Goal: Task Accomplishment & Management: Use online tool/utility

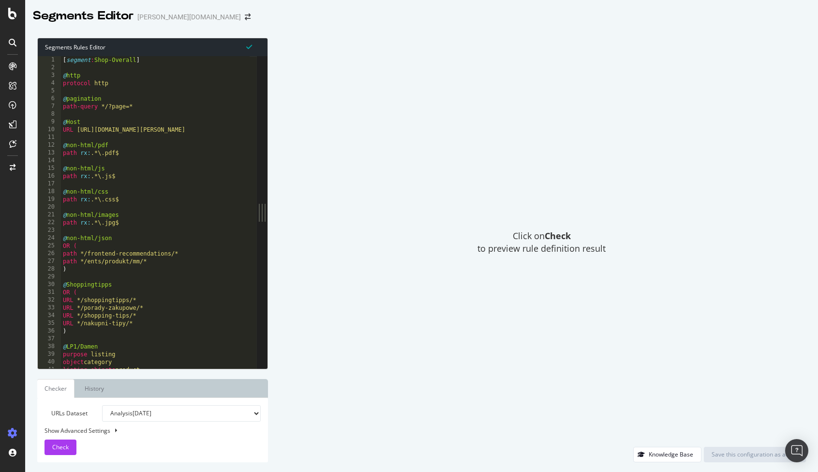
type textarea "@Host"
click at [165, 125] on div "[ segment : Shop-Overall ] @ http protocol http @ pagination path-query */?page…" at bounding box center [186, 216] width 251 height 320
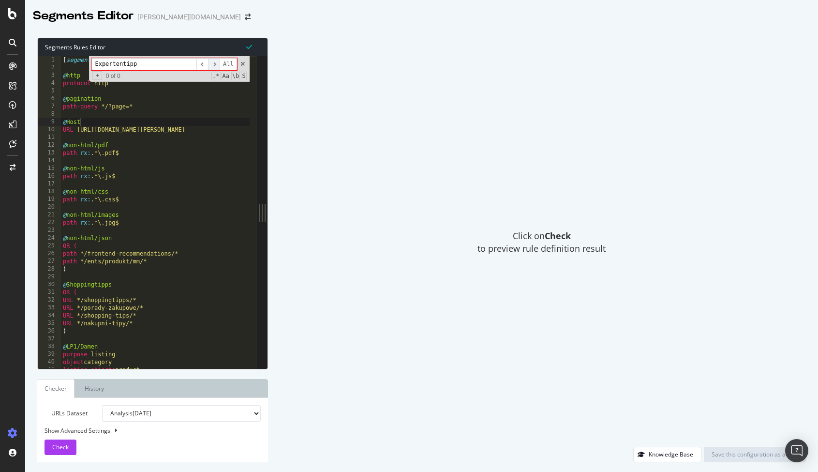
type input "Expertentipp"
click at [211, 63] on span "​" at bounding box center [214, 64] width 12 height 12
click at [206, 65] on span "​" at bounding box center [203, 64] width 12 height 12
click at [244, 64] on span at bounding box center [243, 64] width 7 height 7
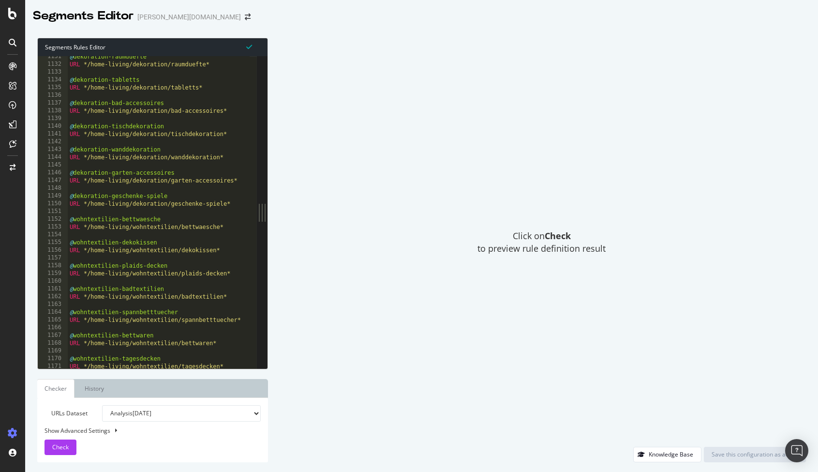
scroll to position [2469, 0]
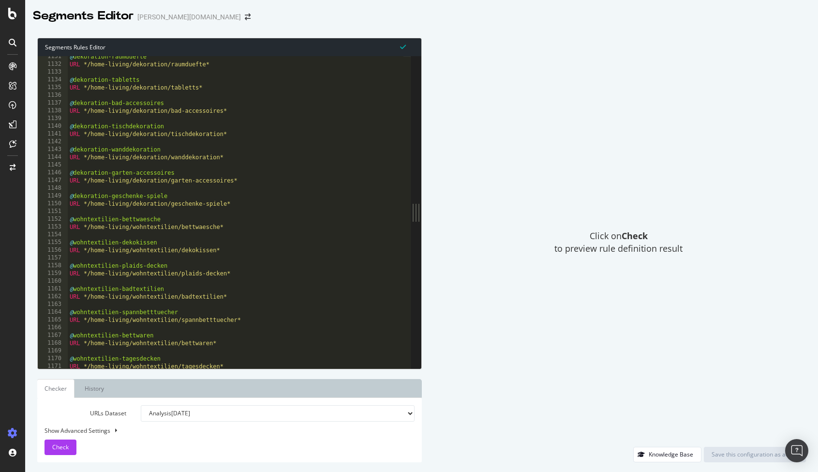
drag, startPoint x: 266, startPoint y: 218, endPoint x: 668, endPoint y: 221, distance: 402.2
click at [668, 221] on div "Segments Rules Editor @Host 1131 1132 1133 1134 1135 1136 1137 1138 1139 1140 1…" at bounding box center [421, 250] width 793 height 444
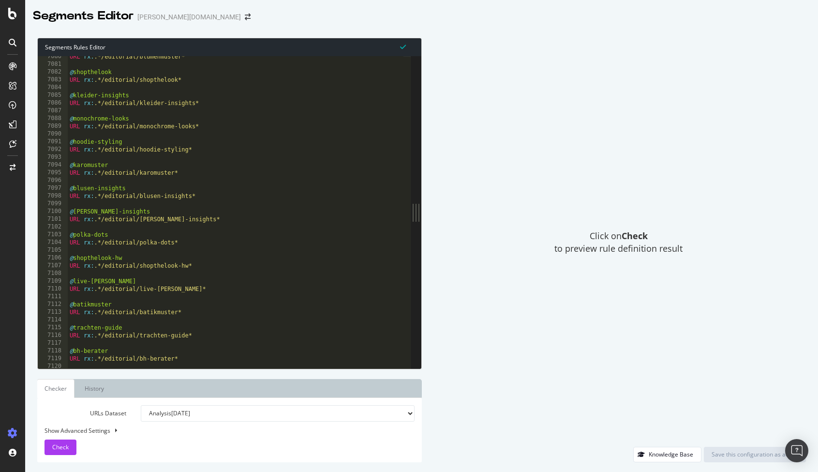
scroll to position [15465, 0]
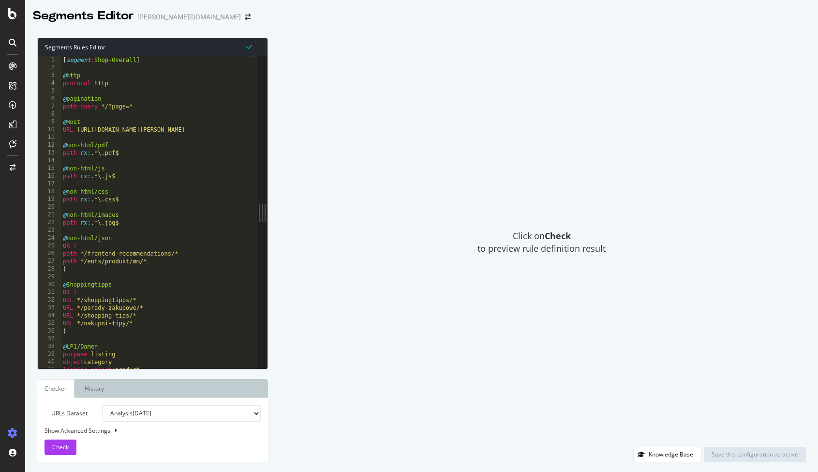
type textarea "path rx:.*\.pdf$"
click at [154, 150] on div "[ segment : Shop-Overall ] @ http protocol http @ pagination path-query */?page…" at bounding box center [186, 216] width 251 height 320
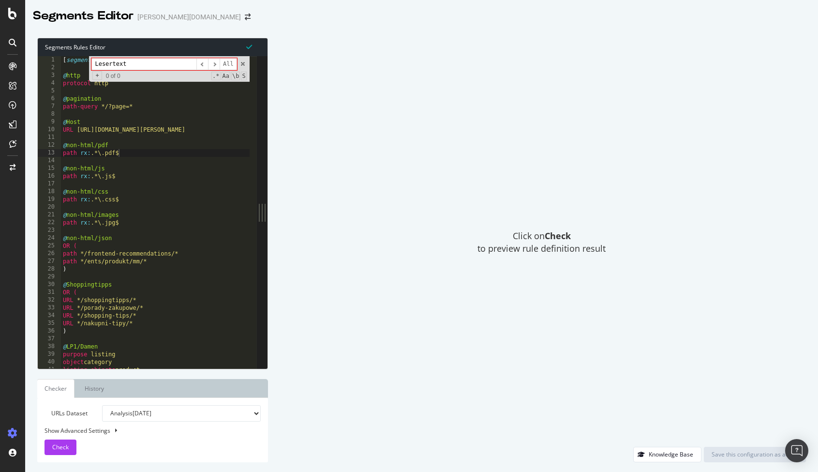
drag, startPoint x: 99, startPoint y: 65, endPoint x: 102, endPoint y: 88, distance: 22.9
click at [99, 65] on input "Lesertext" at bounding box center [143, 64] width 105 height 12
click at [166, 62] on input "lesertext" at bounding box center [143, 64] width 105 height 12
type input "lesertext"
click at [242, 61] on span at bounding box center [243, 64] width 7 height 7
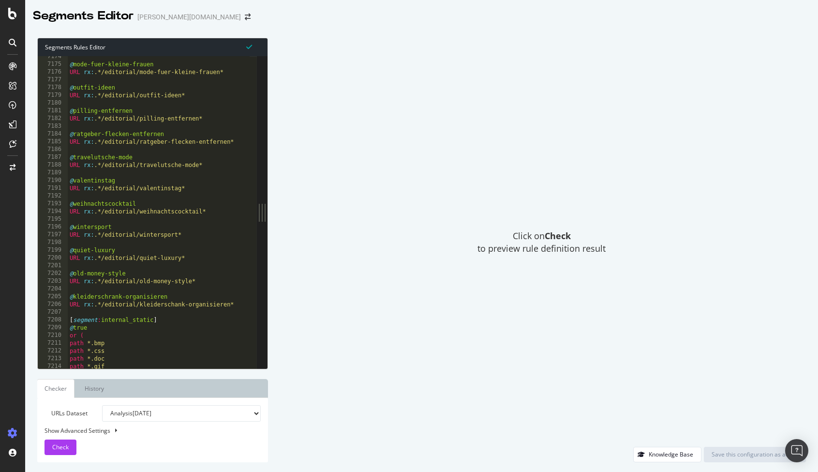
scroll to position [15555, 0]
